Goal: Transaction & Acquisition: Book appointment/travel/reservation

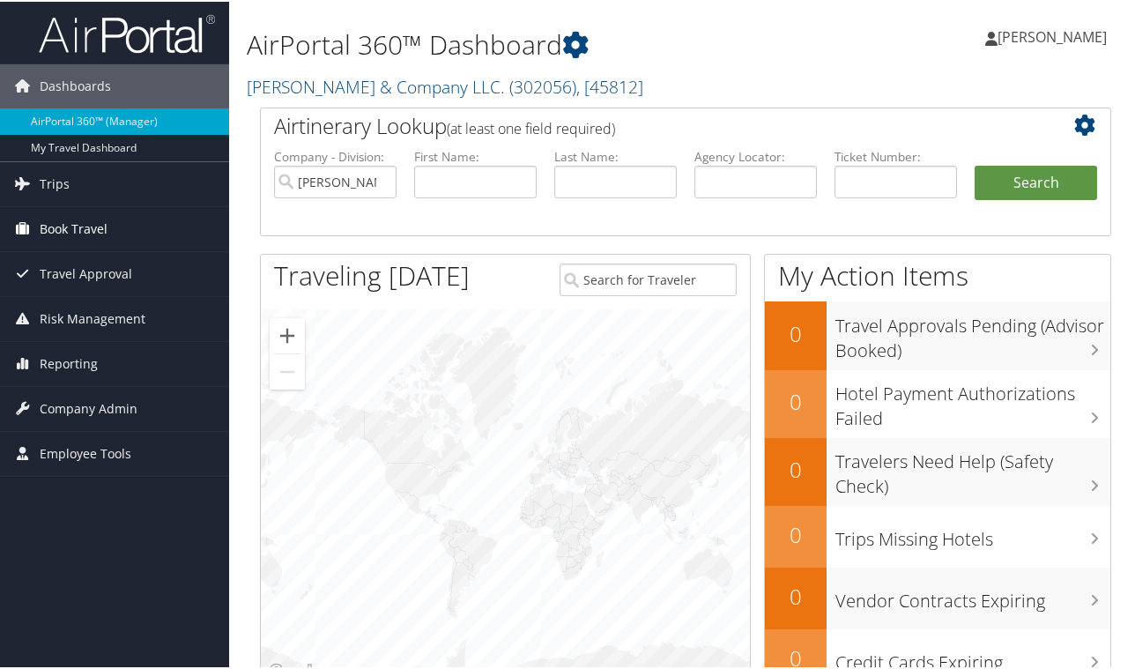
click at [63, 224] on span "Book Travel" at bounding box center [74, 227] width 68 height 44
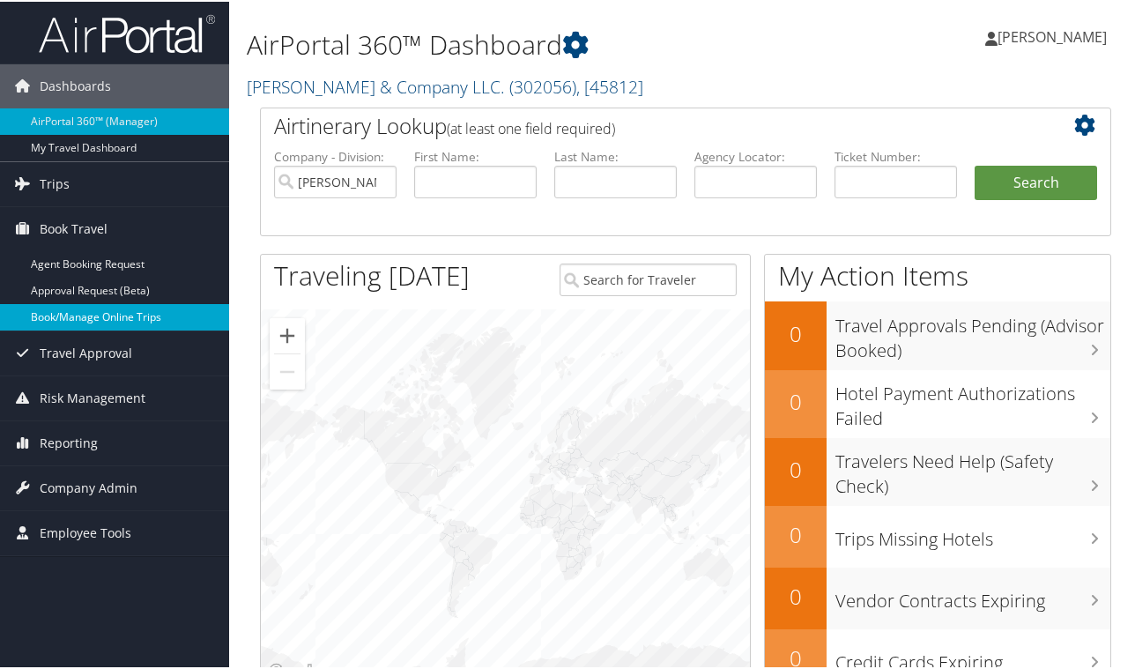
click at [91, 315] on link "Book/Manage Online Trips" at bounding box center [114, 315] width 229 height 26
